Goal: Transaction & Acquisition: Purchase product/service

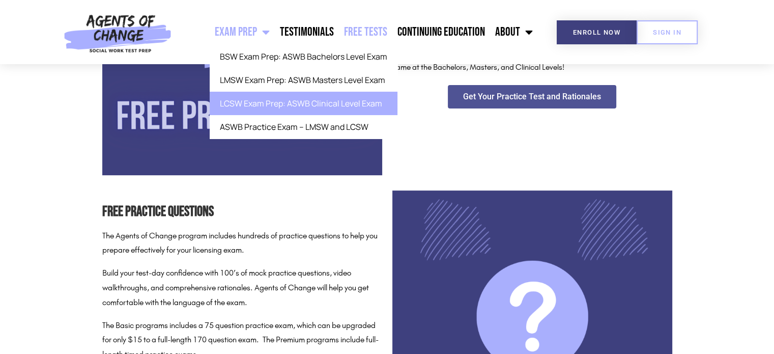
click at [271, 103] on link "LCSW Exam Prep: ASWB Clinical Level Exam" at bounding box center [304, 103] width 188 height 23
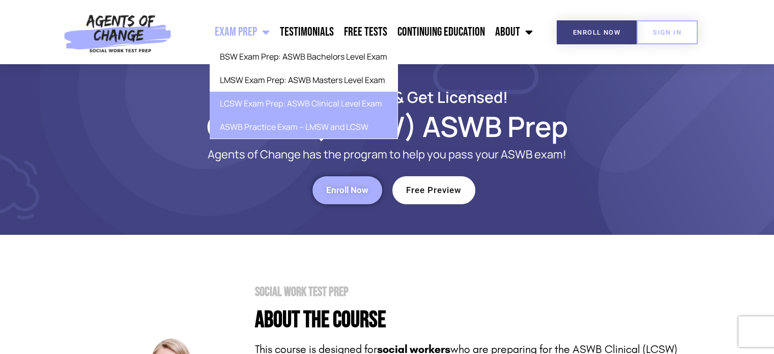
click at [293, 125] on link "ASWB Practice Exam – LMSW and LCSW" at bounding box center [304, 126] width 188 height 23
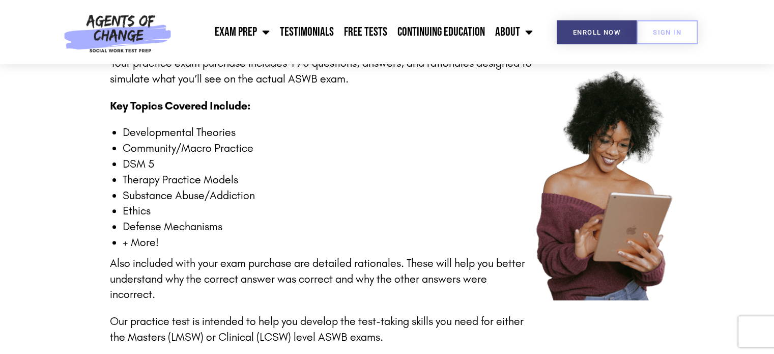
scroll to position [305, 0]
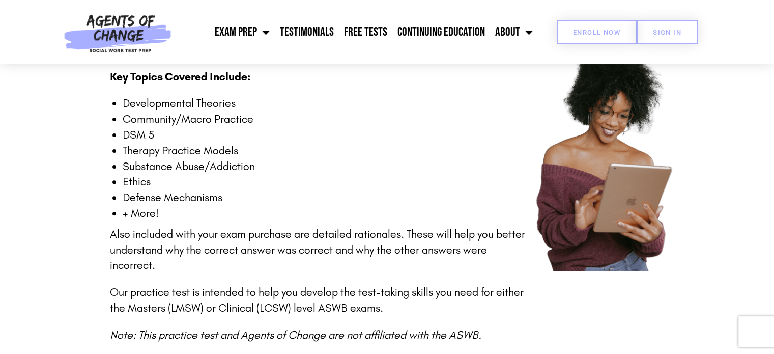
click at [612, 26] on link "Enroll Now" at bounding box center [596, 32] width 80 height 24
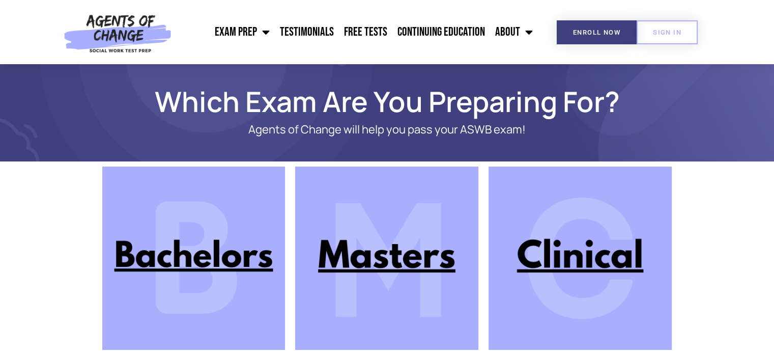
click at [509, 203] on img at bounding box center [579, 257] width 183 height 183
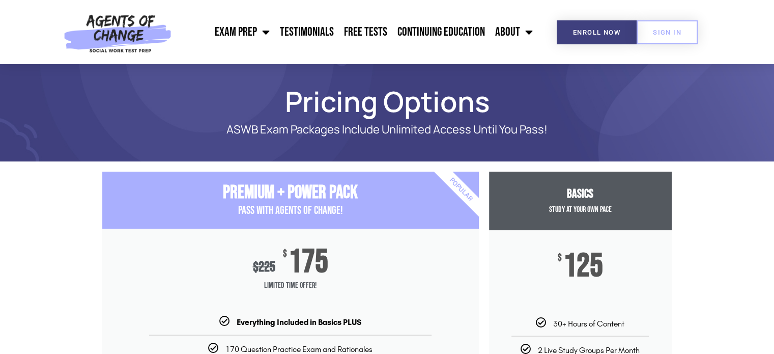
click at [464, 276] on span "Limited Time Offer!" at bounding box center [290, 285] width 376 height 20
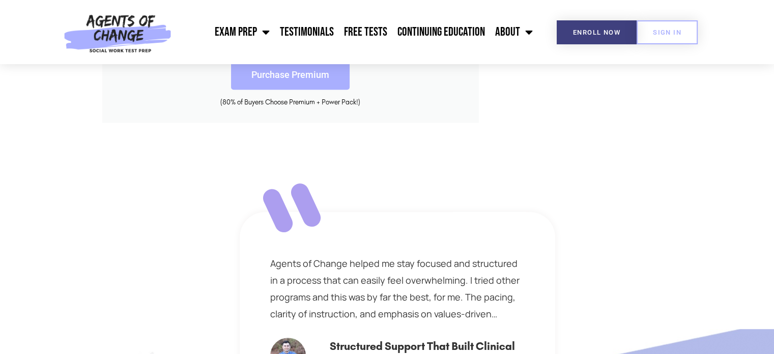
scroll to position [488, 0]
